Goal: Complete application form

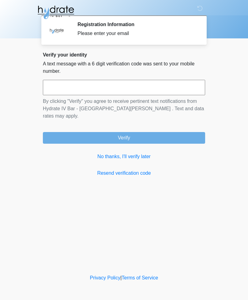
click at [87, 35] on div "Please enter your email" at bounding box center [137, 33] width 119 height 7
click at [70, 89] on input "text" at bounding box center [124, 87] width 163 height 15
type input "******"
click at [132, 133] on button "Verify" at bounding box center [124, 138] width 163 height 12
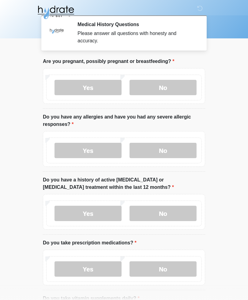
click at [167, 86] on label "No" at bounding box center [163, 87] width 67 height 15
click at [94, 147] on label "Yes" at bounding box center [88, 150] width 67 height 15
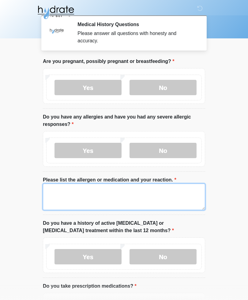
click at [59, 191] on textarea "Please list the allergen or medication and your reaction." at bounding box center [124, 196] width 163 height 26
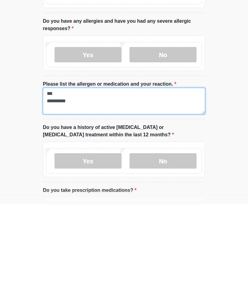
type textarea "**********"
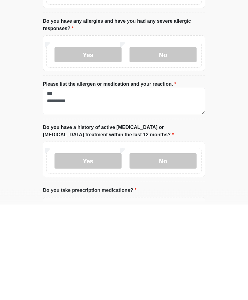
click at [232, 141] on body "‎ ‎ ‎ Medical History Questions Please answer all questions with honesty and ac…" at bounding box center [124, 150] width 248 height 300
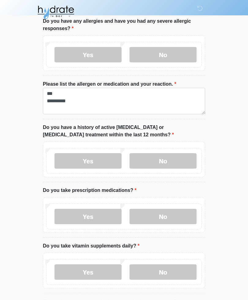
click at [174, 160] on label "No" at bounding box center [163, 160] width 67 height 15
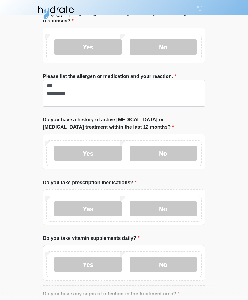
scroll to position [106, 0]
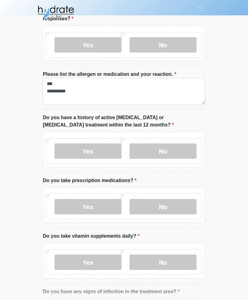
click at [168, 211] on label "No" at bounding box center [163, 206] width 67 height 15
click at [102, 262] on label "Yes" at bounding box center [88, 261] width 67 height 15
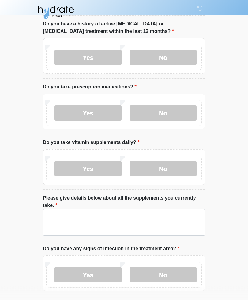
scroll to position [199, 0]
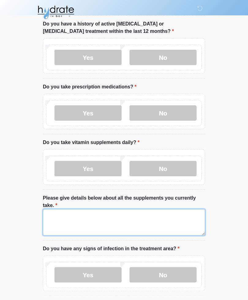
click at [58, 216] on textarea "Please give details below about all the supplements you currently take." at bounding box center [124, 222] width 163 height 26
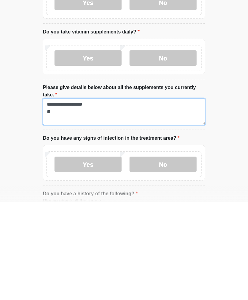
scroll to position [0, 0]
type textarea "**********"
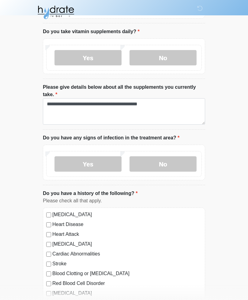
click at [165, 167] on label "No" at bounding box center [163, 163] width 67 height 15
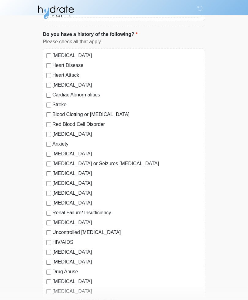
scroll to position [467, 0]
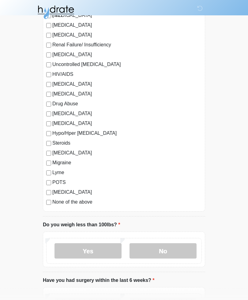
click at [171, 251] on label "No" at bounding box center [163, 250] width 67 height 15
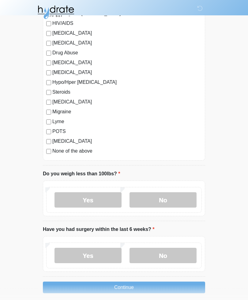
scroll to position [693, 0]
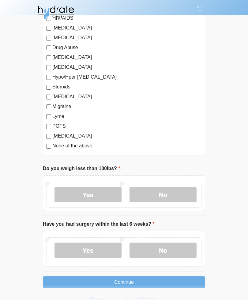
click at [166, 251] on label "No" at bounding box center [163, 249] width 67 height 15
click at [134, 285] on button "Continue" at bounding box center [124, 282] width 163 height 12
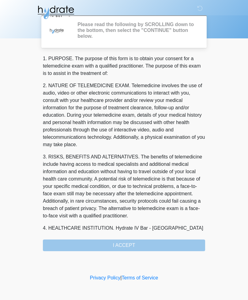
scroll to position [0, 0]
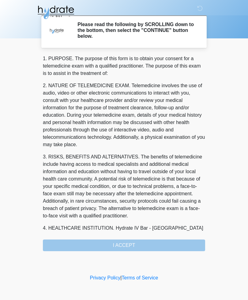
click at [137, 245] on div "1. PURPOSE. The purpose of this form is to obtain your consent for a telemedici…" at bounding box center [124, 153] width 163 height 196
click at [133, 245] on div "1. PURPOSE. The purpose of this form is to obtain your consent for a telemedici…" at bounding box center [124, 153] width 163 height 196
click at [130, 248] on div "1. PURPOSE. The purpose of this form is to obtain your consent for a telemedici…" at bounding box center [124, 153] width 163 height 196
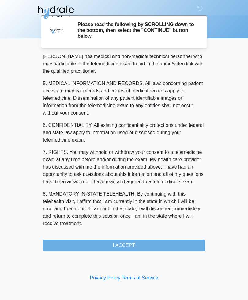
scroll to position [186, 0]
click at [125, 248] on button "I ACCEPT" at bounding box center [124, 245] width 163 height 12
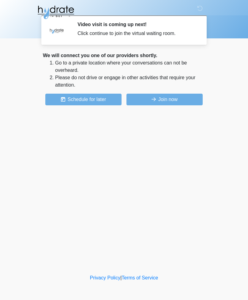
click at [160, 102] on button "Join now" at bounding box center [165, 100] width 76 height 12
